Goal: Information Seeking & Learning: Learn about a topic

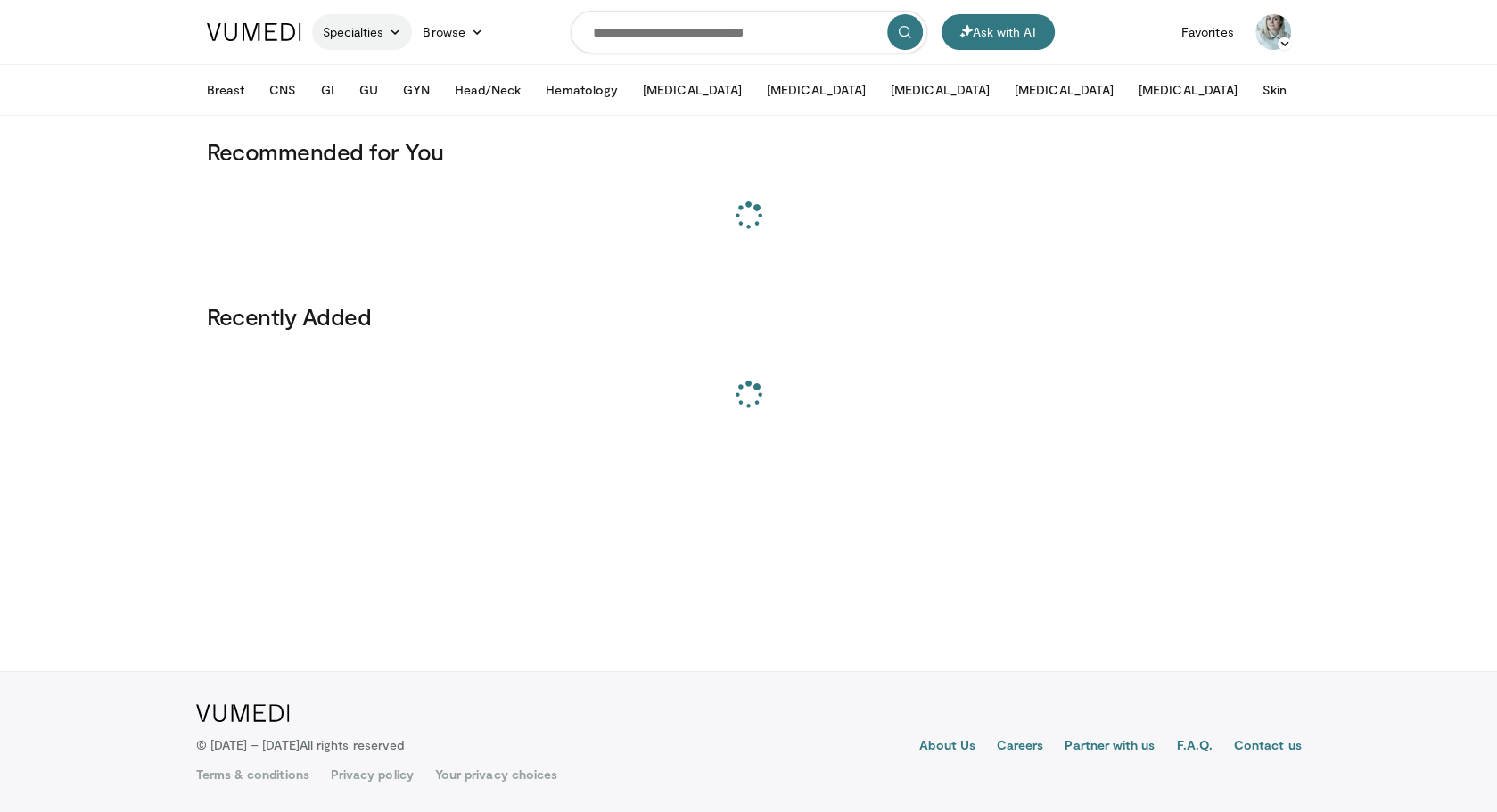
click at [374, 41] on link "Specialties" at bounding box center [363, 32] width 101 height 36
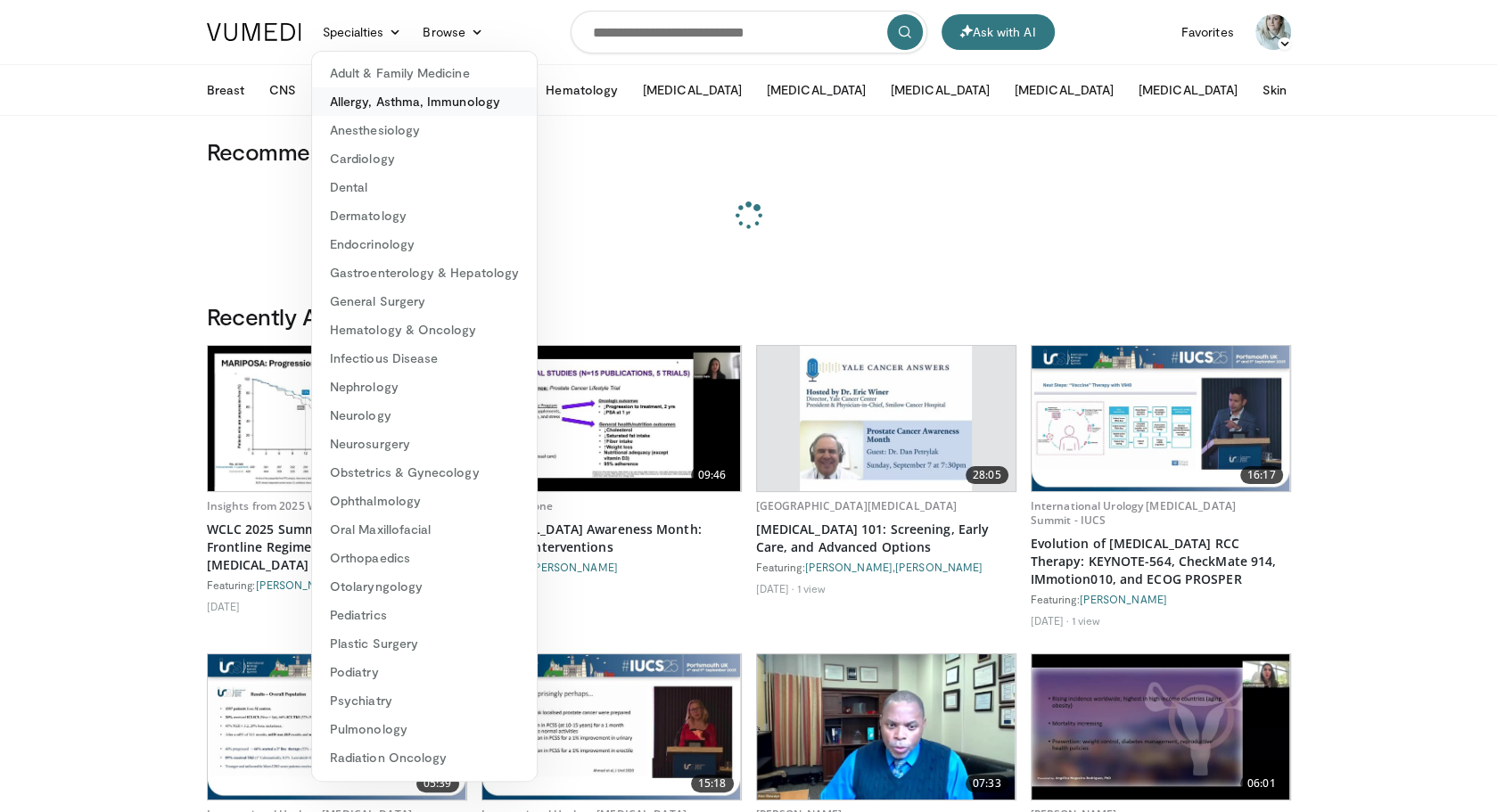
click at [391, 97] on link "Allergy, Asthma, Immunology" at bounding box center [424, 101] width 225 height 28
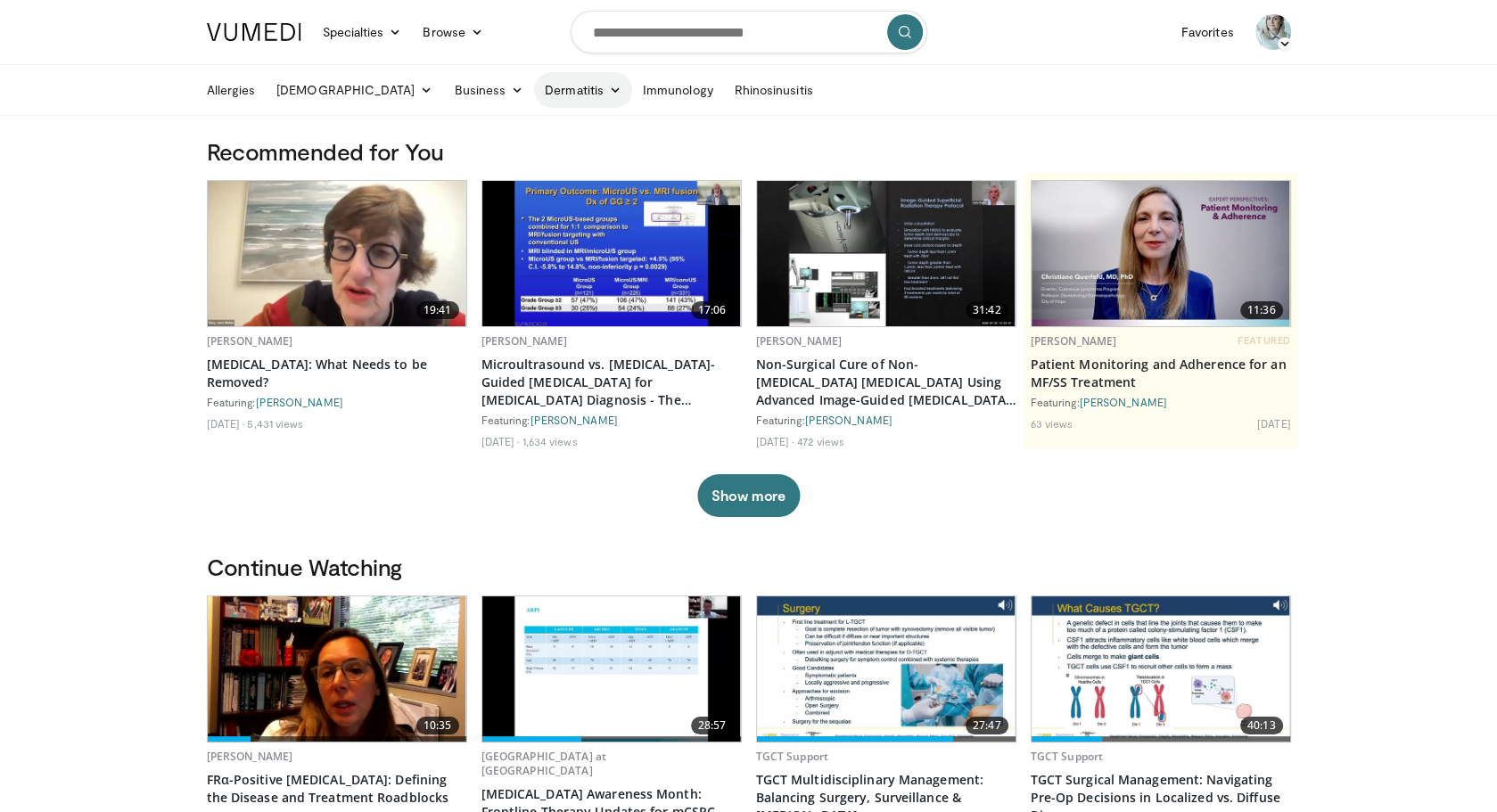
click at [534, 97] on link "Dermatitis" at bounding box center [583, 89] width 98 height 36
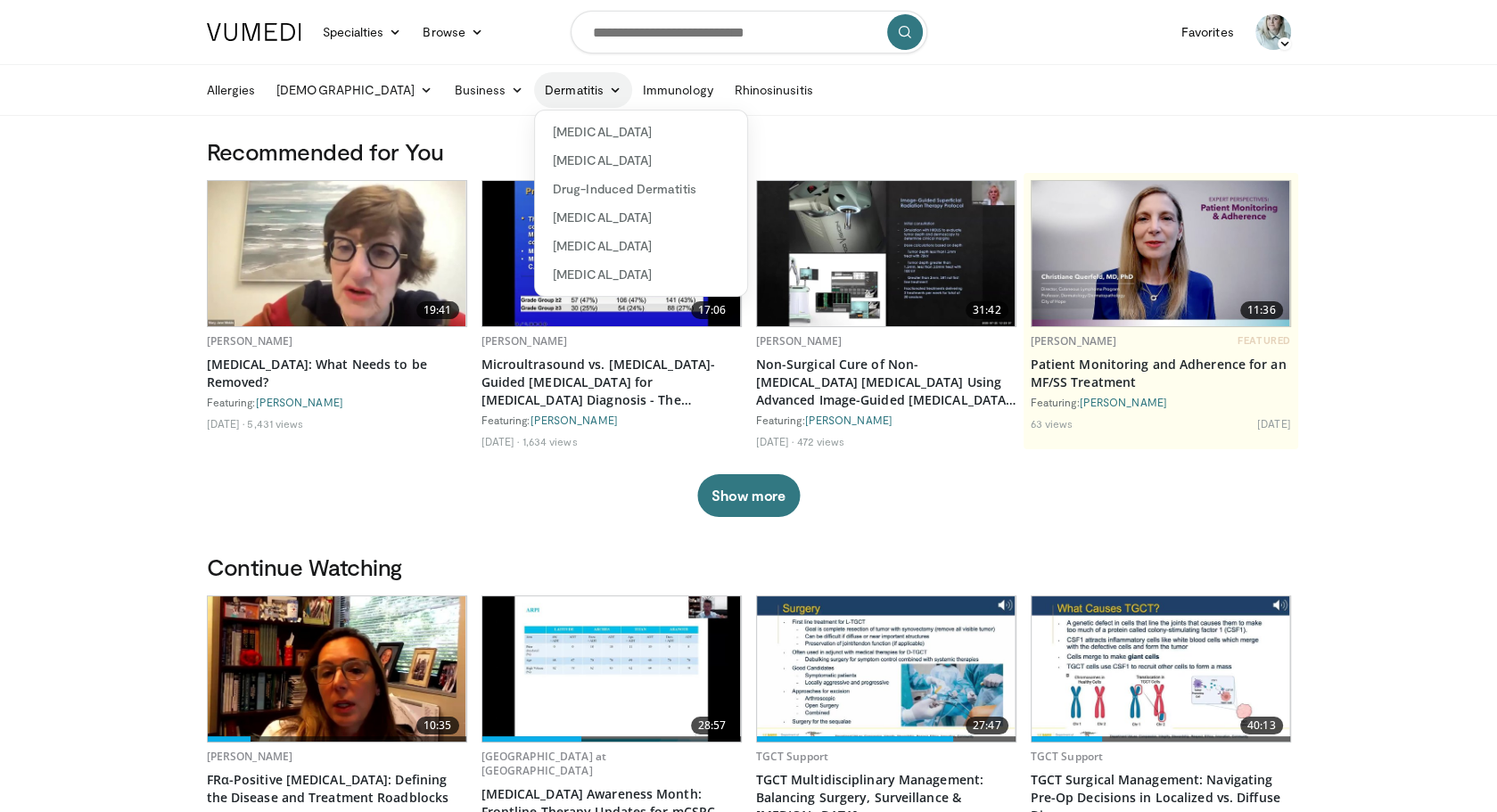
click at [534, 95] on link "Dermatitis" at bounding box center [583, 89] width 98 height 36
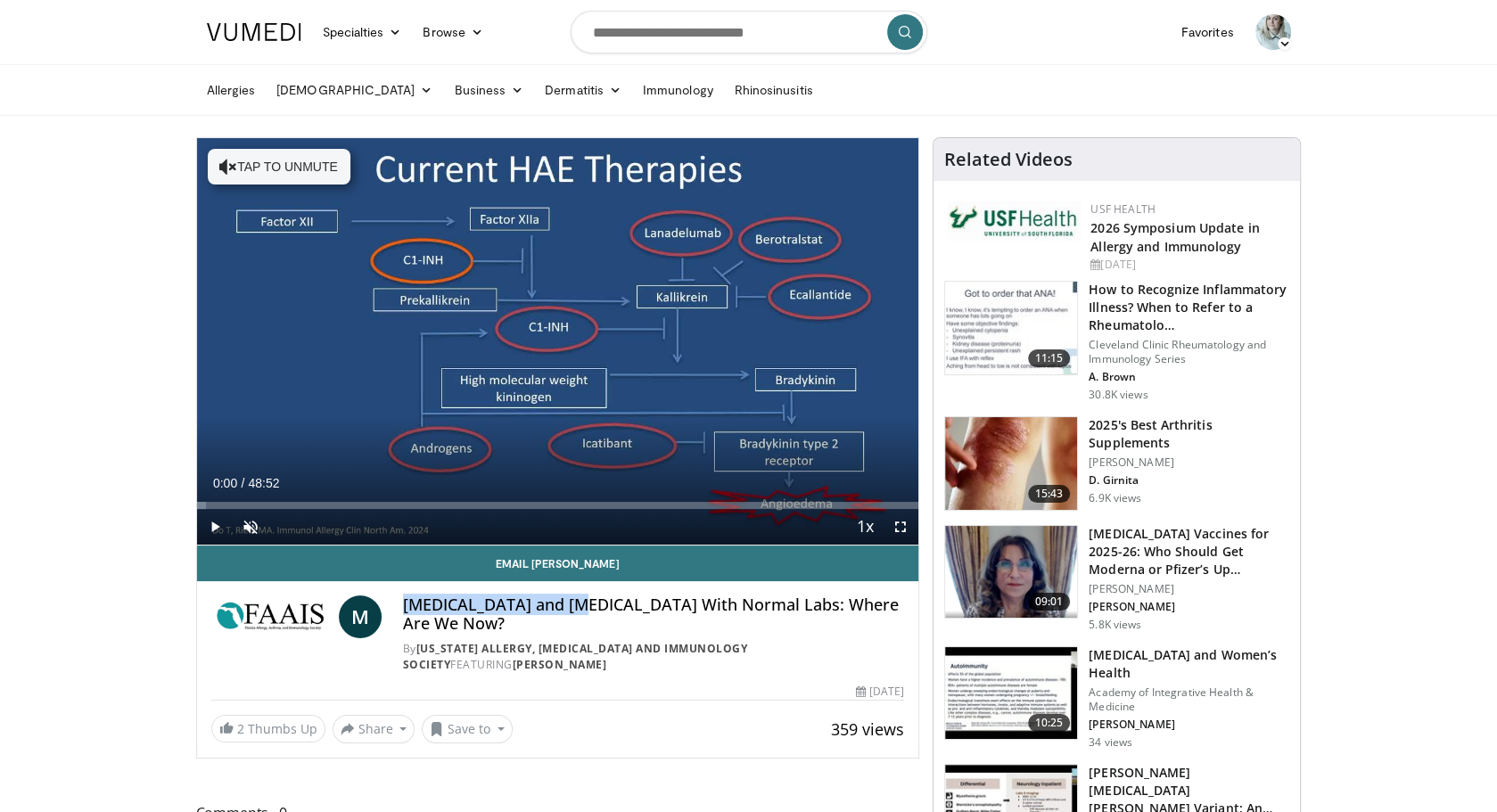
drag, startPoint x: 403, startPoint y: 604, endPoint x: 581, endPoint y: 601, distance: 178.0
click at [581, 601] on h4 "Hereditary Angioedema and Angioedema With Normal Labs: Where Are We Now?" at bounding box center [653, 614] width 501 height 38
copy h4 "Hereditary Angioedema"
